Goal: Information Seeking & Learning: Learn about a topic

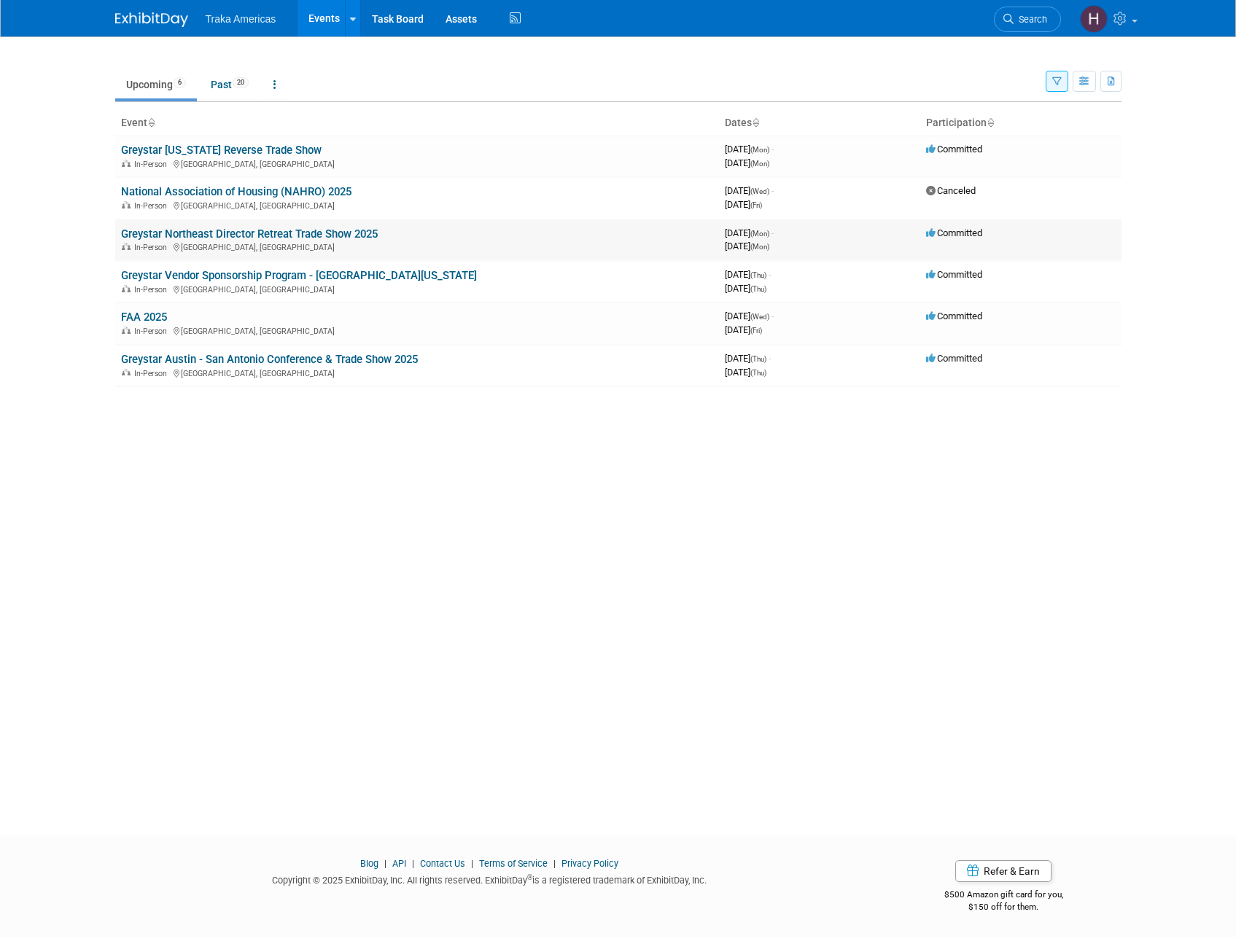
click at [308, 232] on link "Greystar Northeast Director Retreat Trade Show 2025" at bounding box center [249, 234] width 256 height 13
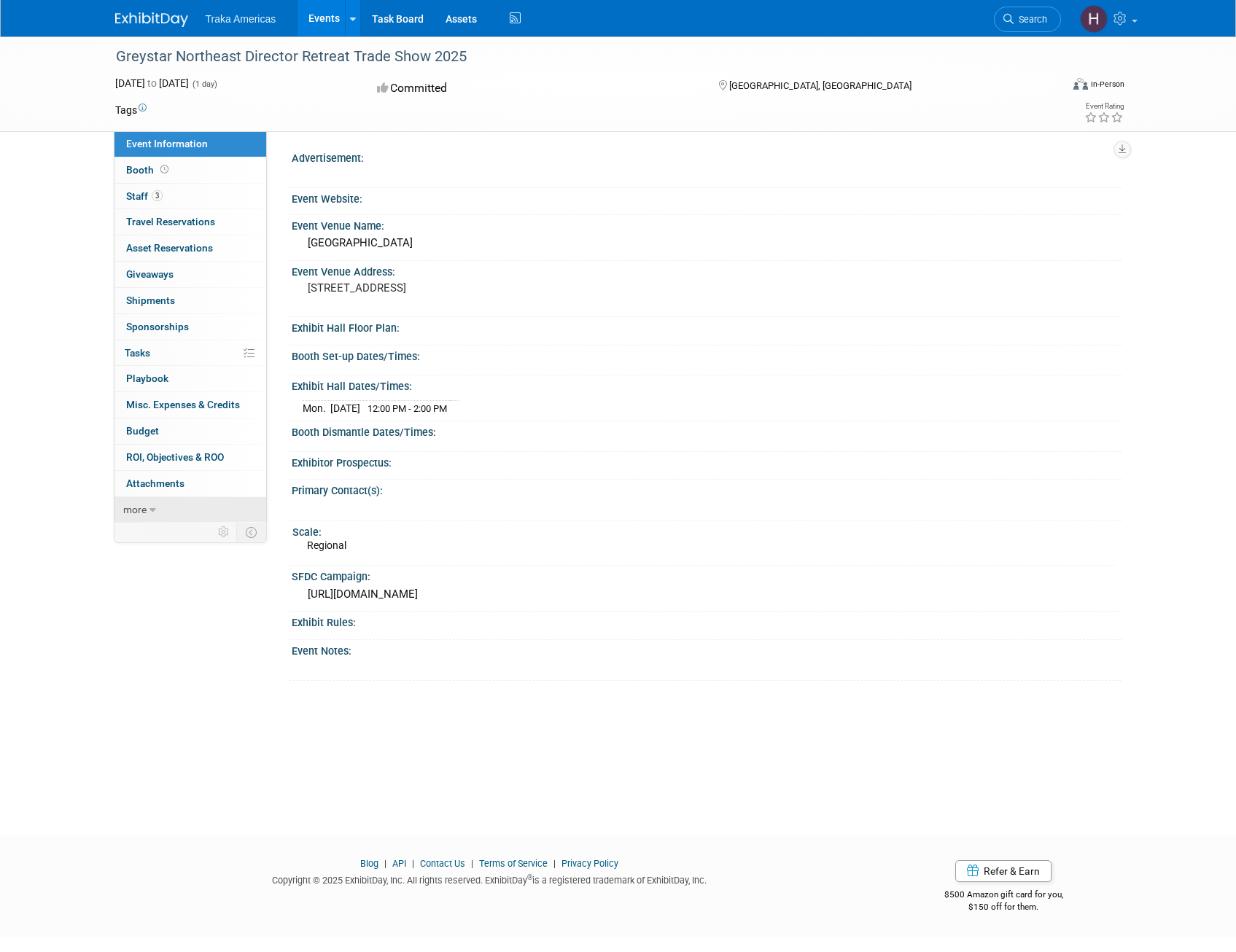
click at [150, 512] on icon at bounding box center [152, 510] width 6 height 10
click at [147, 501] on link "less" at bounding box center [190, 510] width 151 height 26
click at [65, 98] on div "Greystar Northeast Director Retreat Trade Show 2025 Sep 29, 2025 to Sep 29, 202…" at bounding box center [618, 83] width 1236 height 95
click at [57, 172] on div "Greystar Northeast Director Retreat Trade Show 2025 Sep 29, 2025 to Sep 29, 202…" at bounding box center [618, 422] width 1236 height 772
click at [64, 100] on div "Greystar Northeast Director Retreat Trade Show 2025 Sep 29, 2025 to Sep 29, 202…" at bounding box center [618, 83] width 1236 height 95
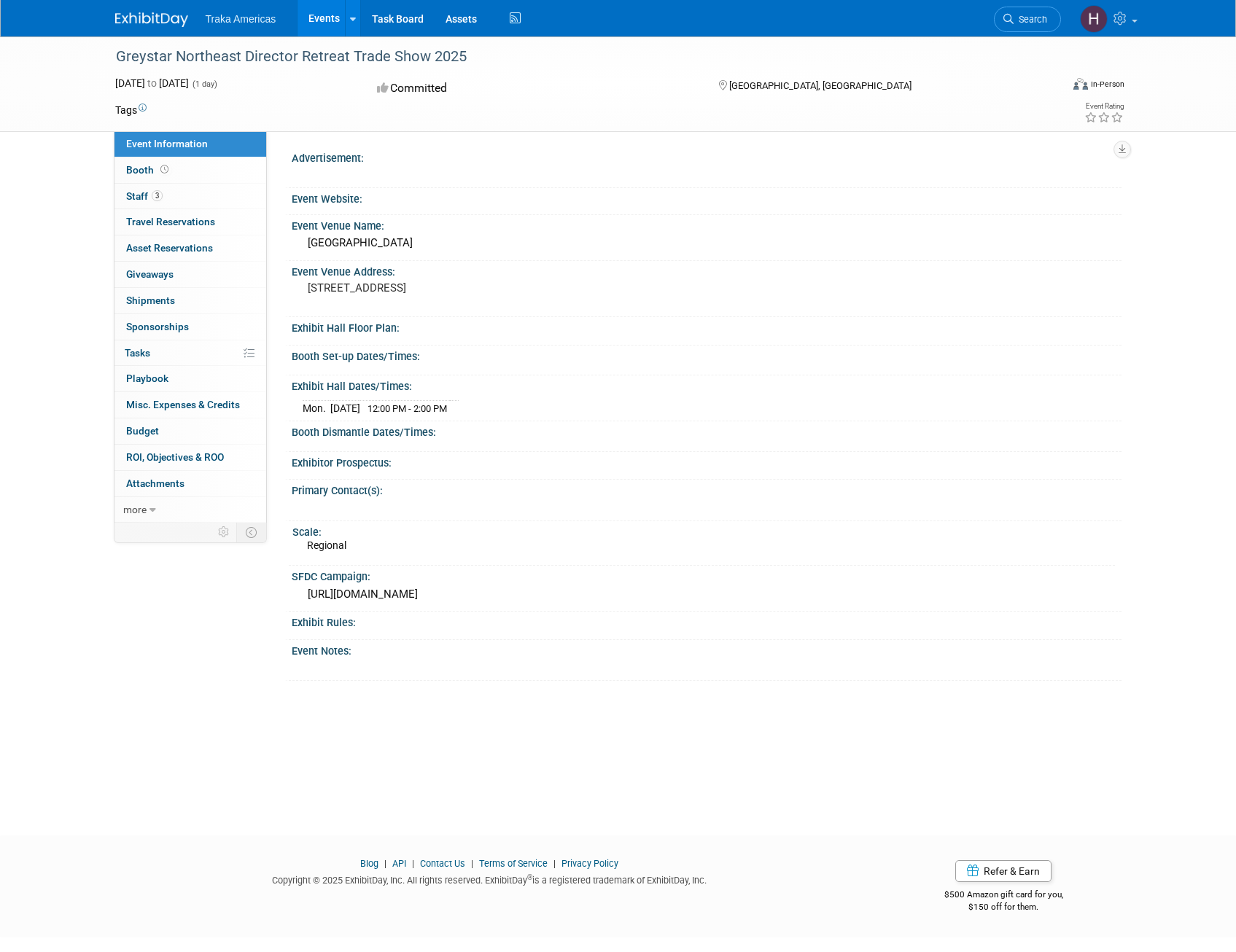
click at [585, 81] on div "Committed" at bounding box center [534, 89] width 322 height 26
drag, startPoint x: 442, startPoint y: 51, endPoint x: 113, endPoint y: 57, distance: 329.1
click at [113, 57] on div "Greystar Northeast Director Retreat Trade Show 2025" at bounding box center [575, 57] width 928 height 26
copy div "Greystar Northeast Director Retreat Trade Show 2025"
click at [65, 77] on div "Greystar Northeast Director Retreat Trade Show 2025 Sep 29, 2025 to Sep 29, 202…" at bounding box center [618, 83] width 1236 height 95
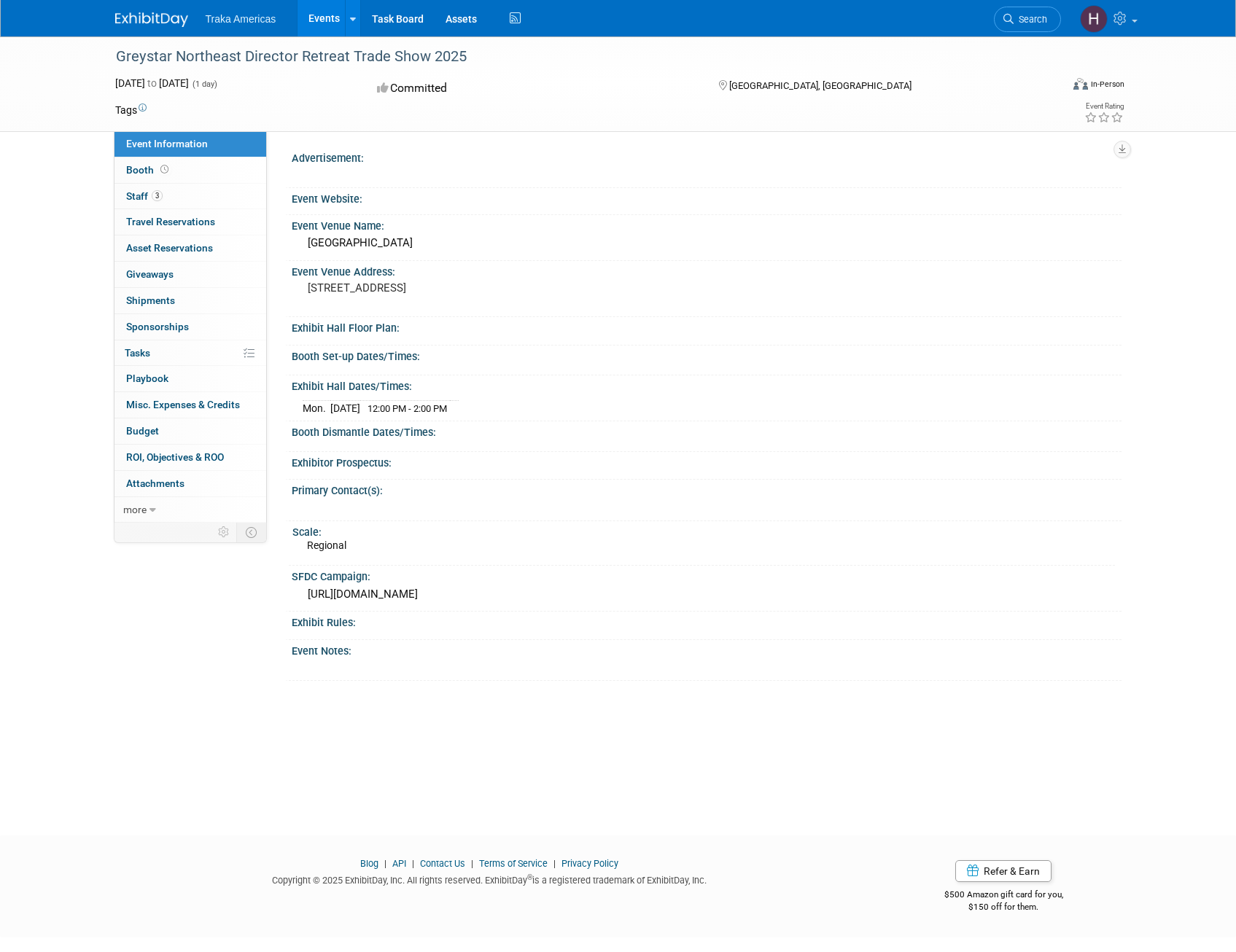
click at [26, 101] on div "Greystar Northeast Director Retreat Trade Show 2025 Sep 29, 2025 to Sep 29, 202…" at bounding box center [618, 83] width 1236 height 95
click at [151, 614] on div "Event Information Event Info Booth Booth 3 Staff 3 Staff 0 Travel Reservations …" at bounding box center [618, 358] width 1028 height 644
click at [64, 385] on div "Greystar Northeast Director Retreat Trade Show 2025 Sep 29, 2025 to Sep 29, 202…" at bounding box center [618, 422] width 1236 height 772
